Goal: Obtain resource: Obtain resource

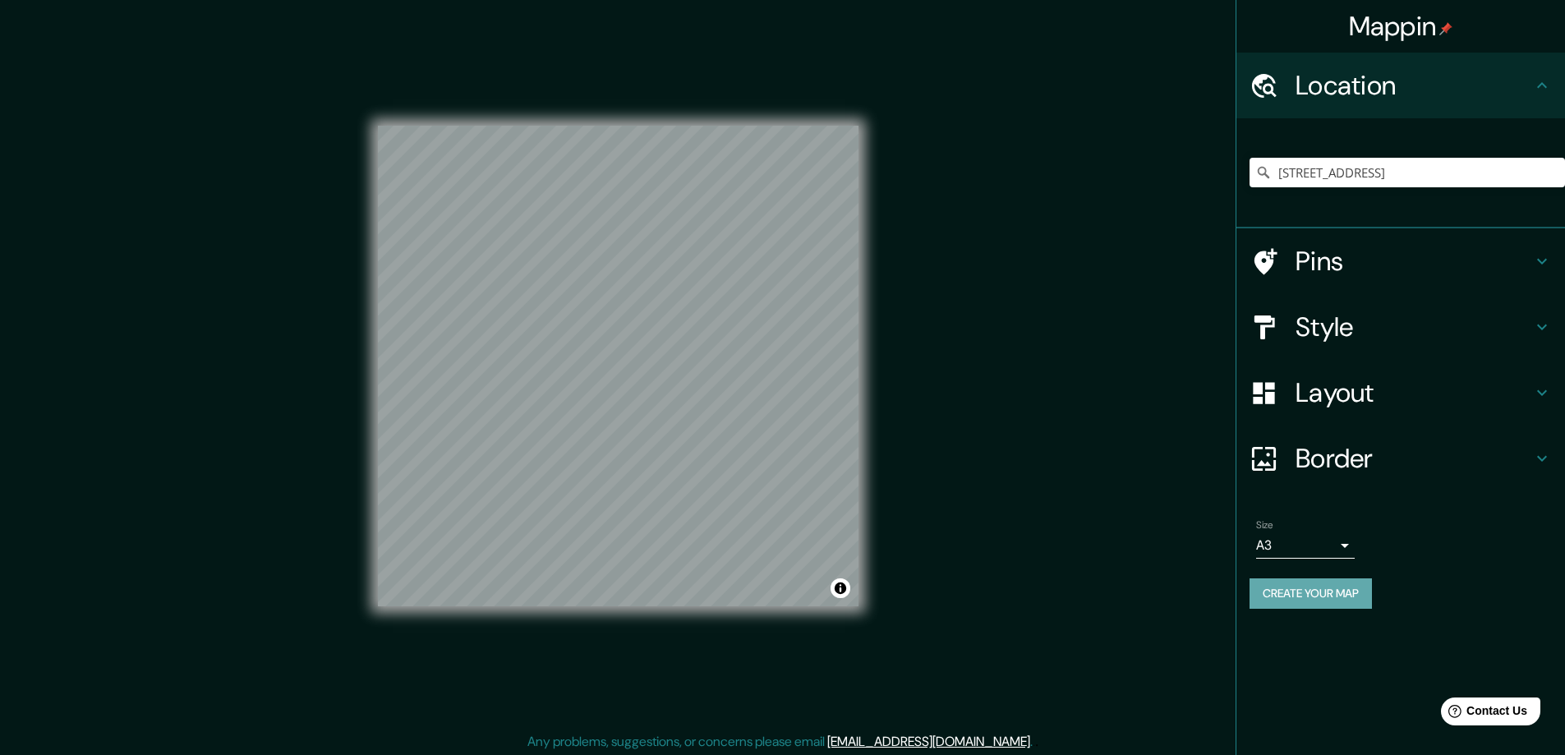
click at [1285, 593] on button "Create your map" at bounding box center [1310, 593] width 122 height 30
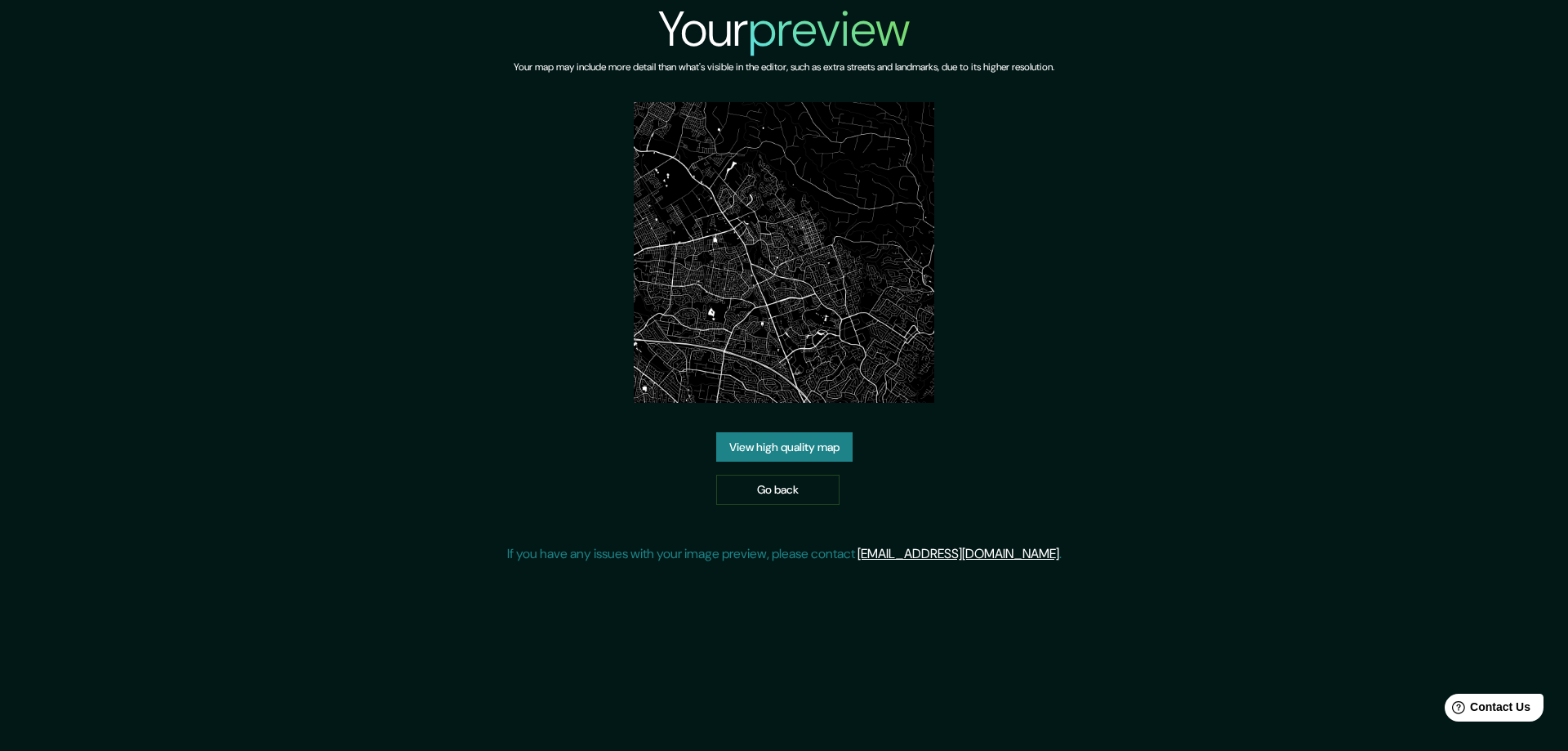
click at [751, 443] on link "View high quality map" at bounding box center [784, 447] width 136 height 30
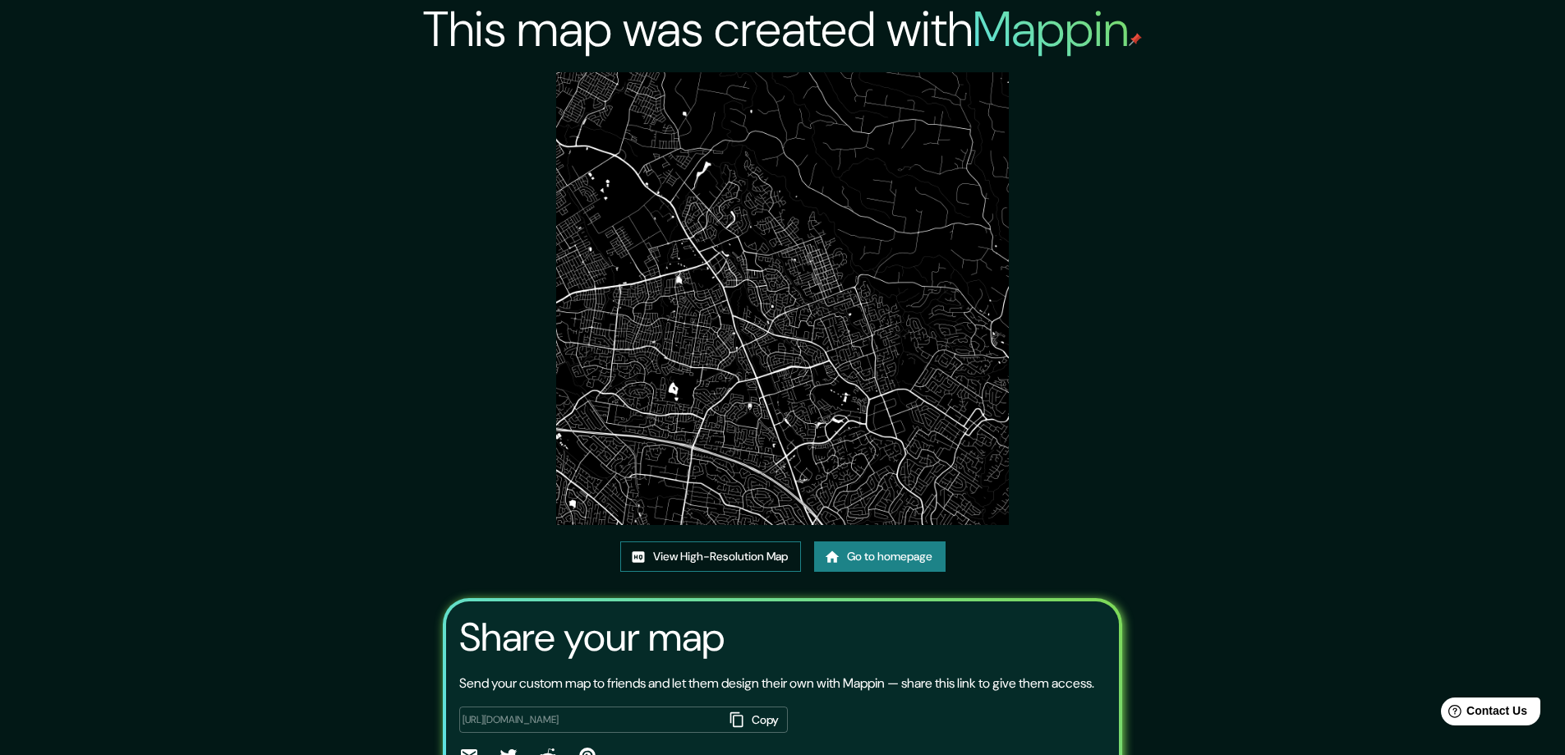
click at [697, 548] on link "View High-Resolution Map" at bounding box center [710, 556] width 181 height 30
click at [886, 554] on link "Go to homepage" at bounding box center [879, 556] width 131 height 30
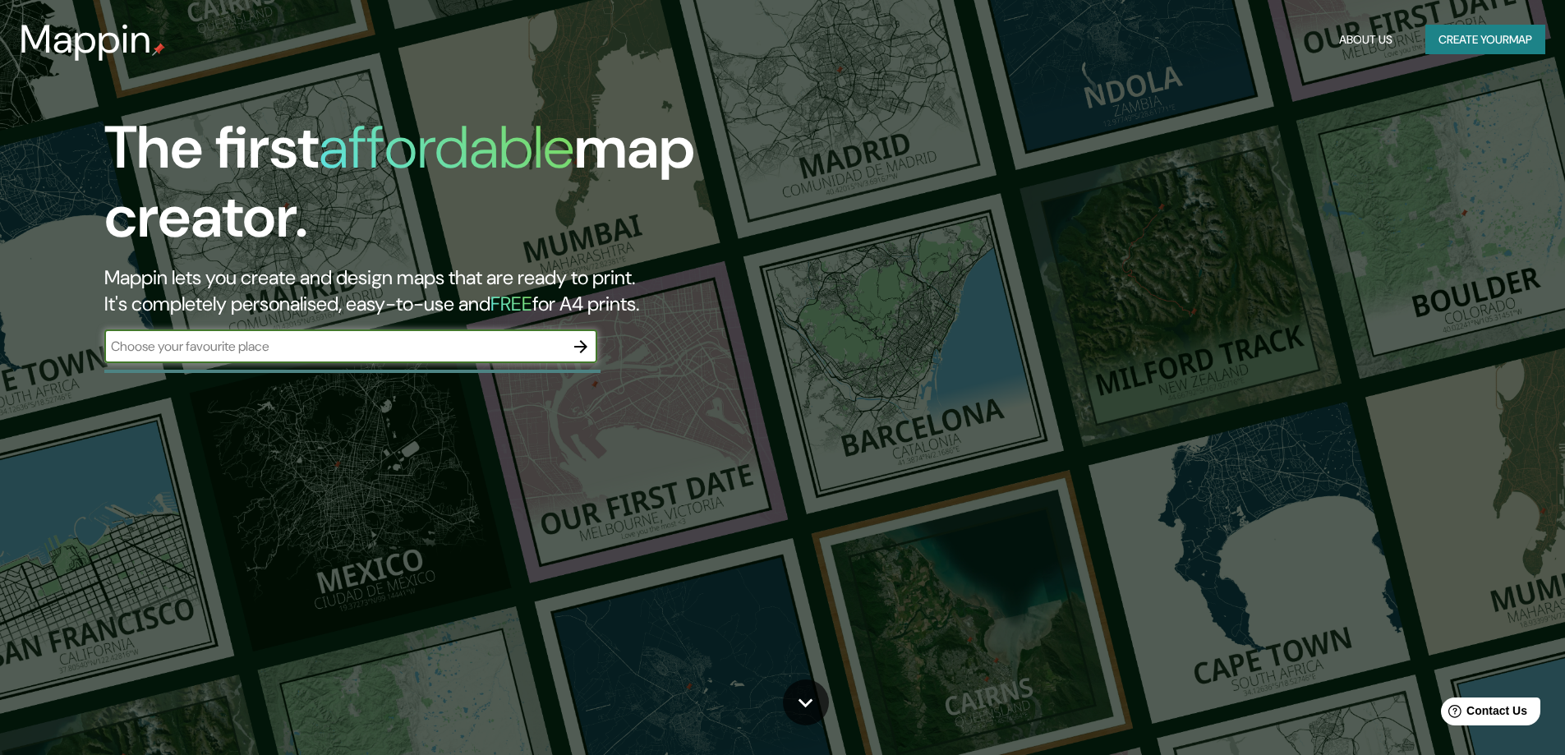
click at [581, 344] on icon "button" at bounding box center [581, 347] width 20 height 20
